Goal: Information Seeking & Learning: Learn about a topic

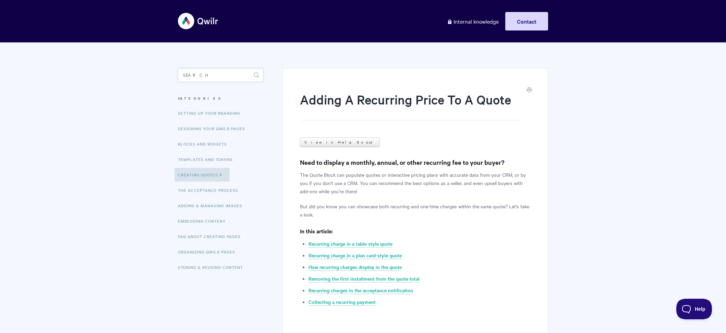
click at [205, 75] on input "Search" at bounding box center [220, 75] width 85 height 14
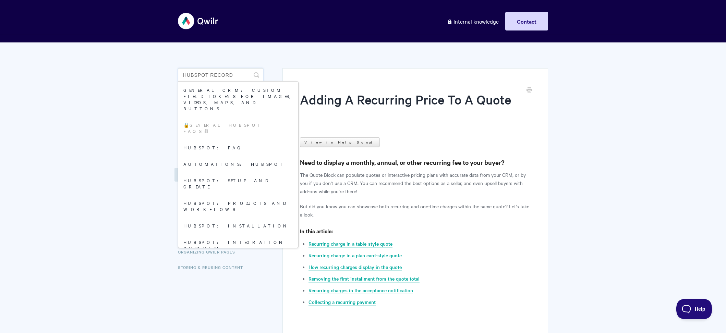
type input "hubspot record"
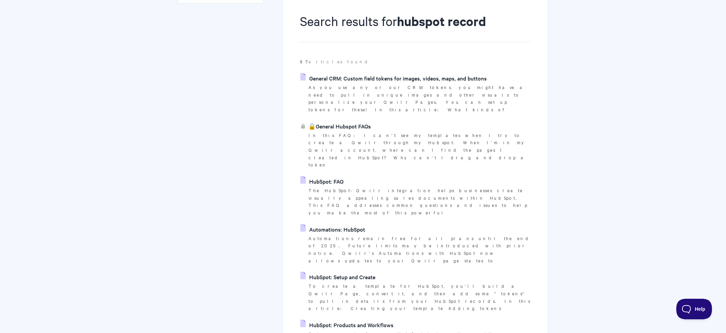
scroll to position [83, 0]
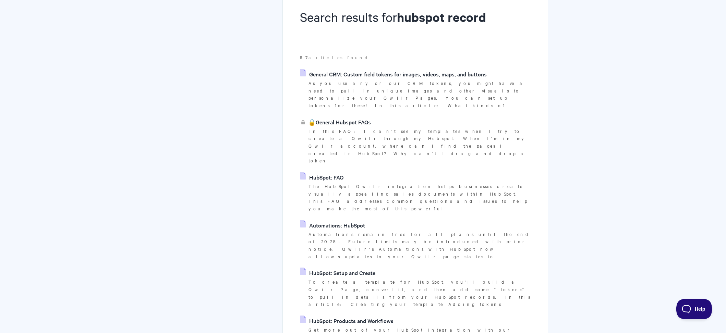
click at [343, 316] on link "HubSpot: Products and Workflows" at bounding box center [346, 321] width 93 height 10
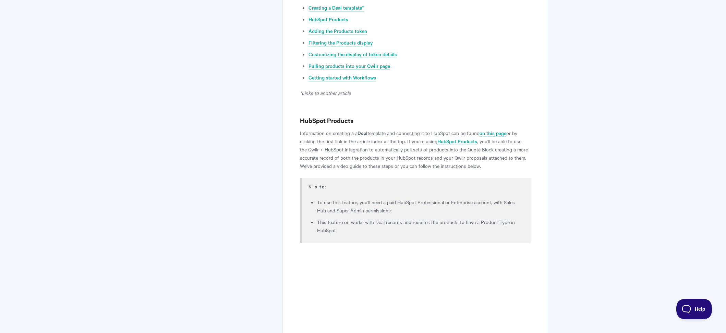
scroll to position [262, 0]
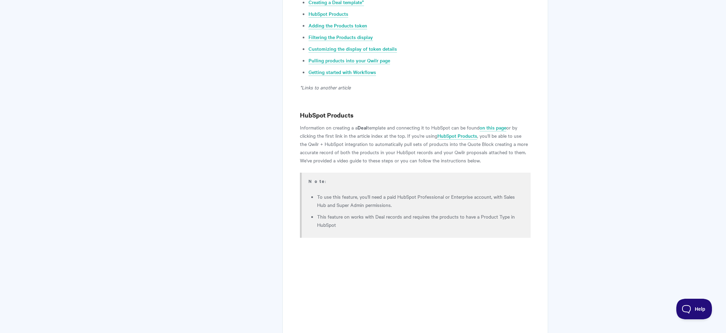
click at [333, 215] on li "This feature on works with Deal records and requires the products to have a Pro…" at bounding box center [419, 220] width 205 height 16
copy article "This feature on works with Deal records and requires the products to have a Pro…"
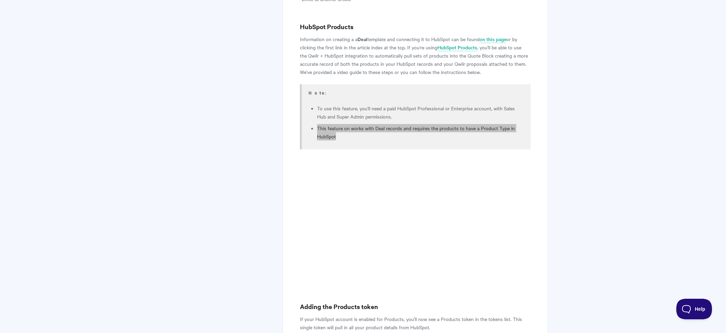
scroll to position [351, 0]
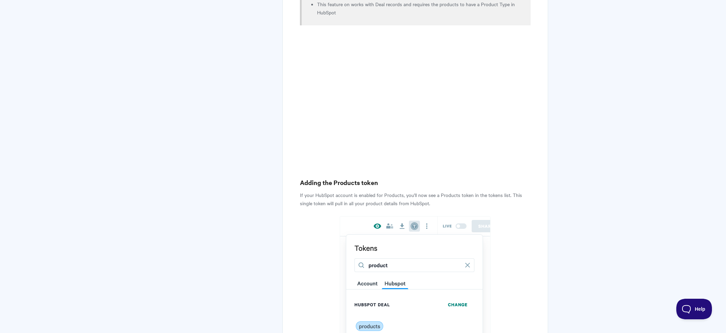
scroll to position [513, 0]
